Goal: Task Accomplishment & Management: Complete application form

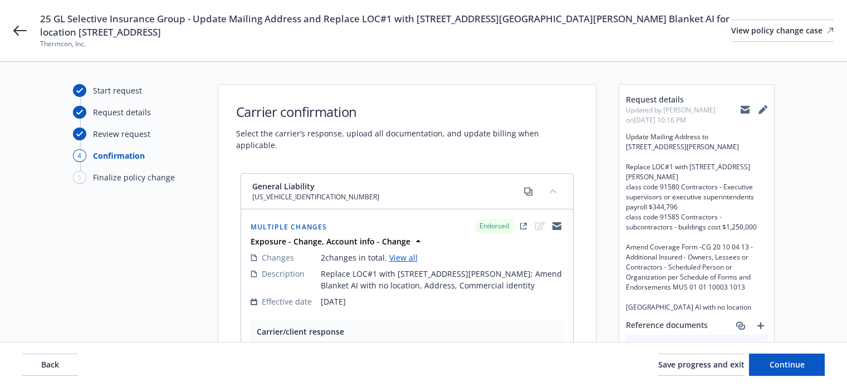
select select "ACCEPTED"
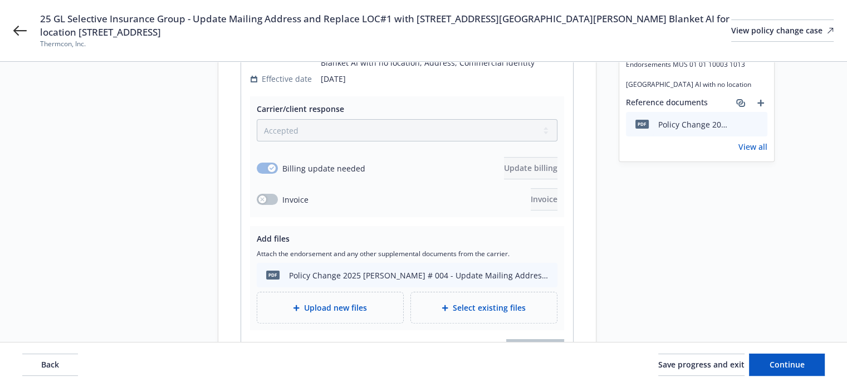
scroll to position [288, 0]
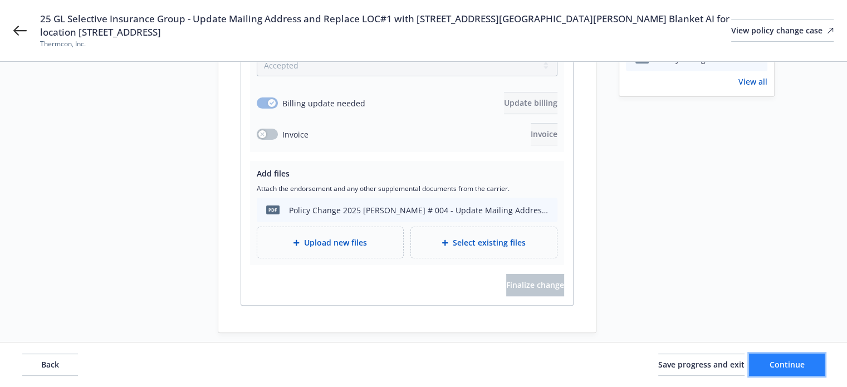
click at [778, 365] on span "Continue" at bounding box center [787, 364] width 35 height 11
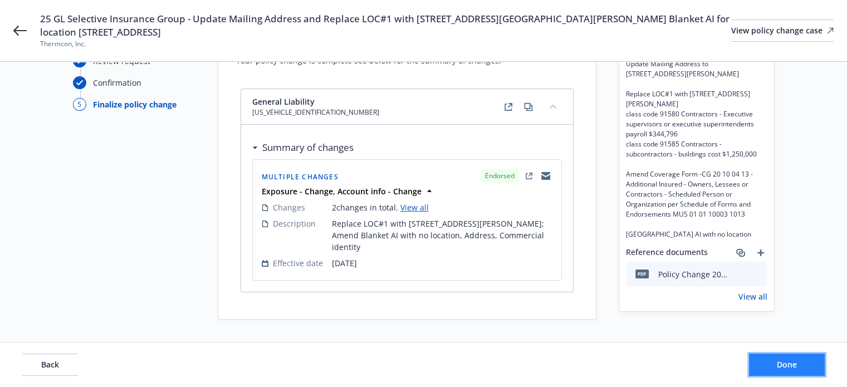
click at [785, 369] on span "Done" at bounding box center [787, 364] width 20 height 11
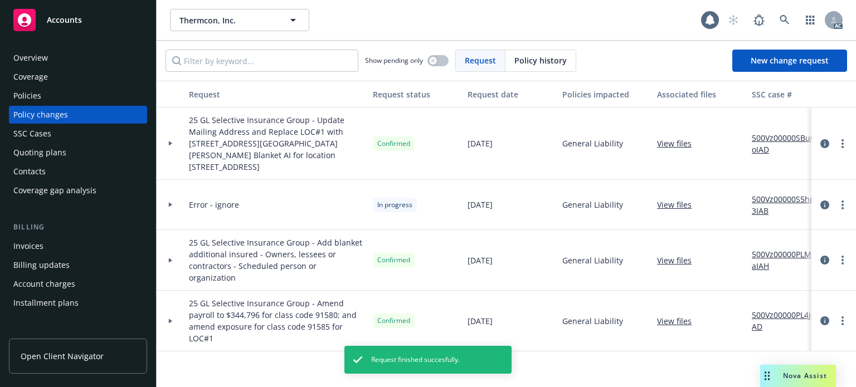
click at [169, 141] on icon at bounding box center [170, 143] width 3 height 4
